Goal: Book appointment/travel/reservation

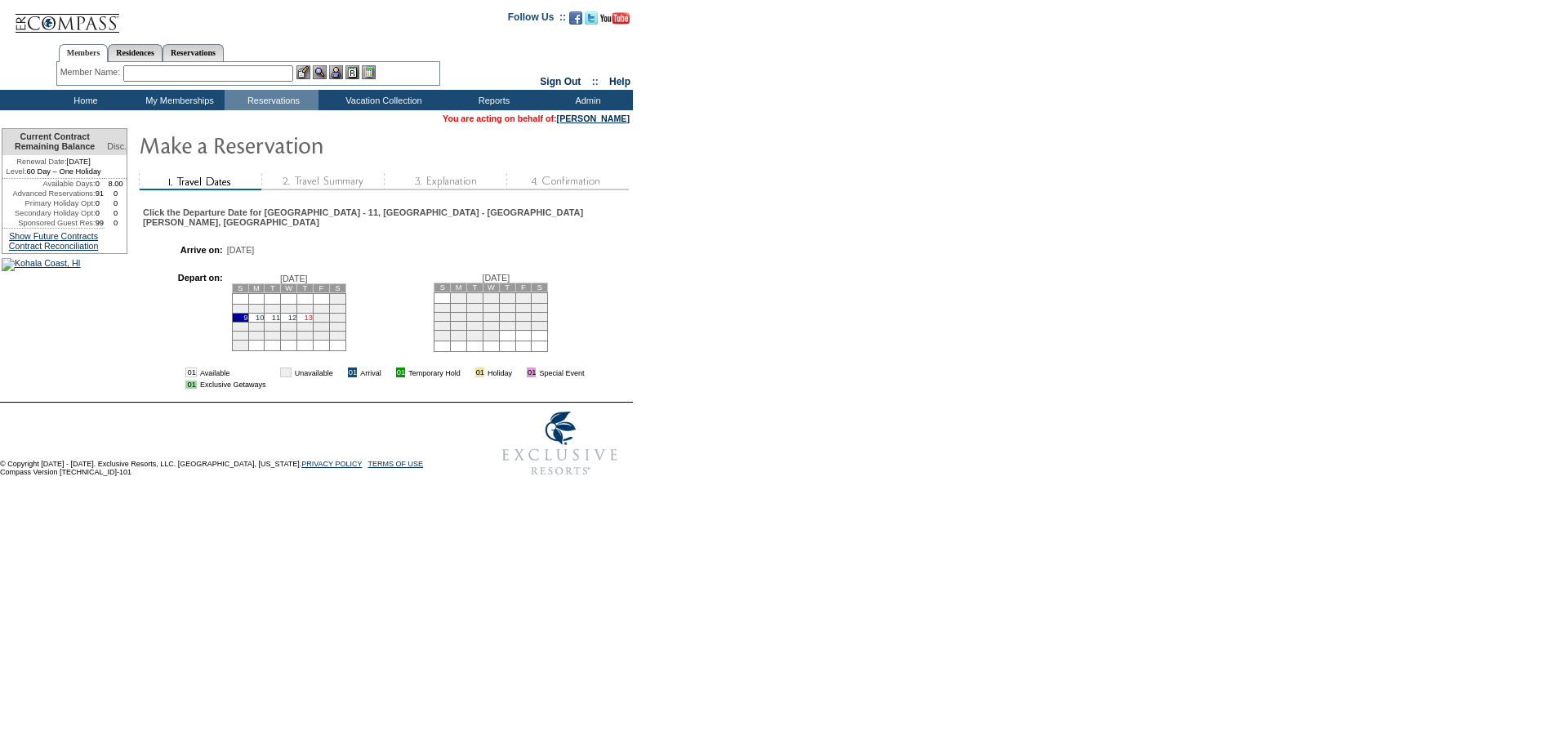
click at [313, 322] on link "13" at bounding box center [308, 317] width 8 height 8
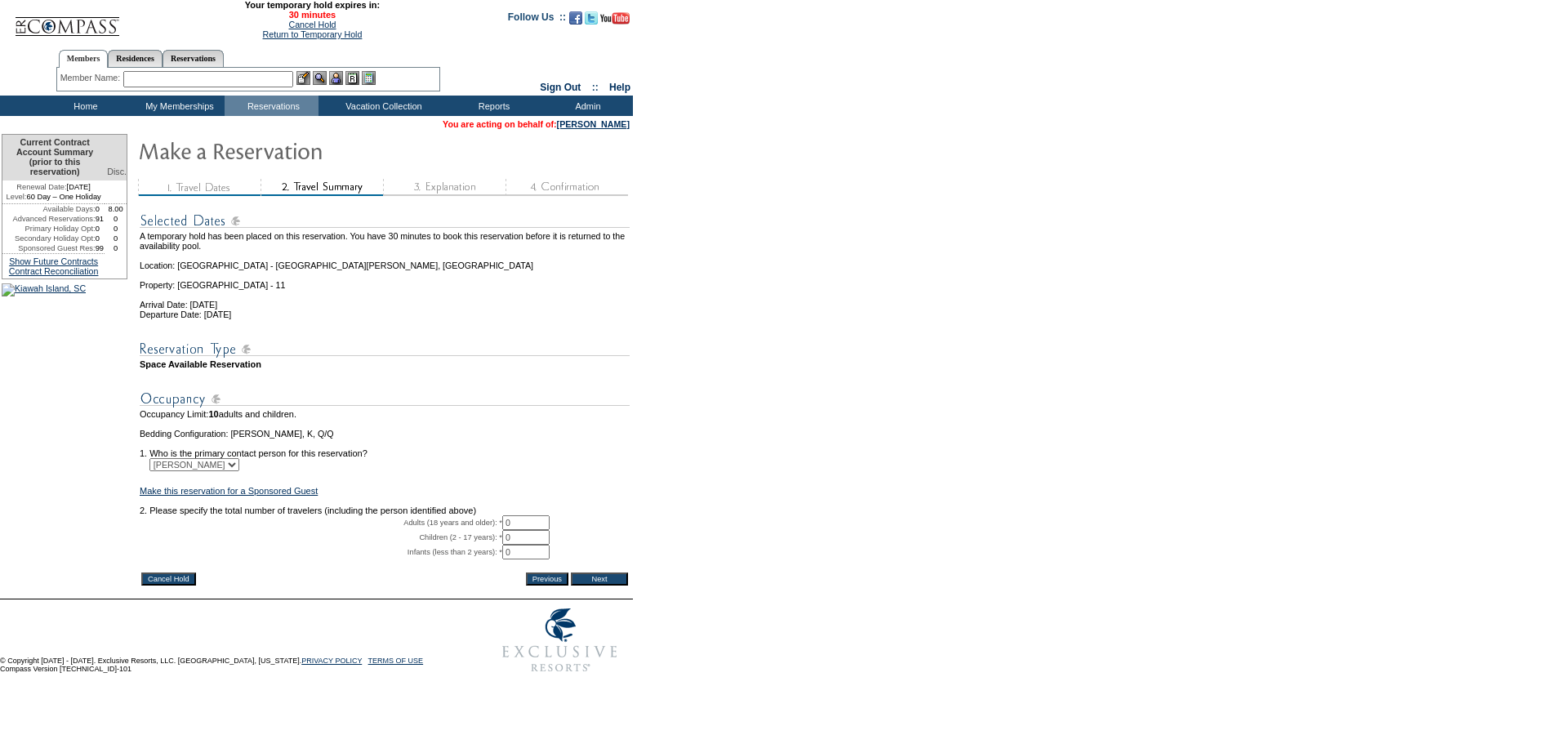
drag, startPoint x: 548, startPoint y: 548, endPoint x: 483, endPoint y: 543, distance: 65.2
click at [483, 530] on tr "Adults (18 years and older): * 0 * *" at bounding box center [385, 522] width 490 height 15
type input "1"
click at [722, 480] on form "29:59 Your temporary hold expires in: 30 minutes Cancel Hold Return to Temporar…" at bounding box center [784, 340] width 1568 height 681
click at [616, 586] on input "Next" at bounding box center [600, 579] width 58 height 13
